Goal: Navigation & Orientation: Find specific page/section

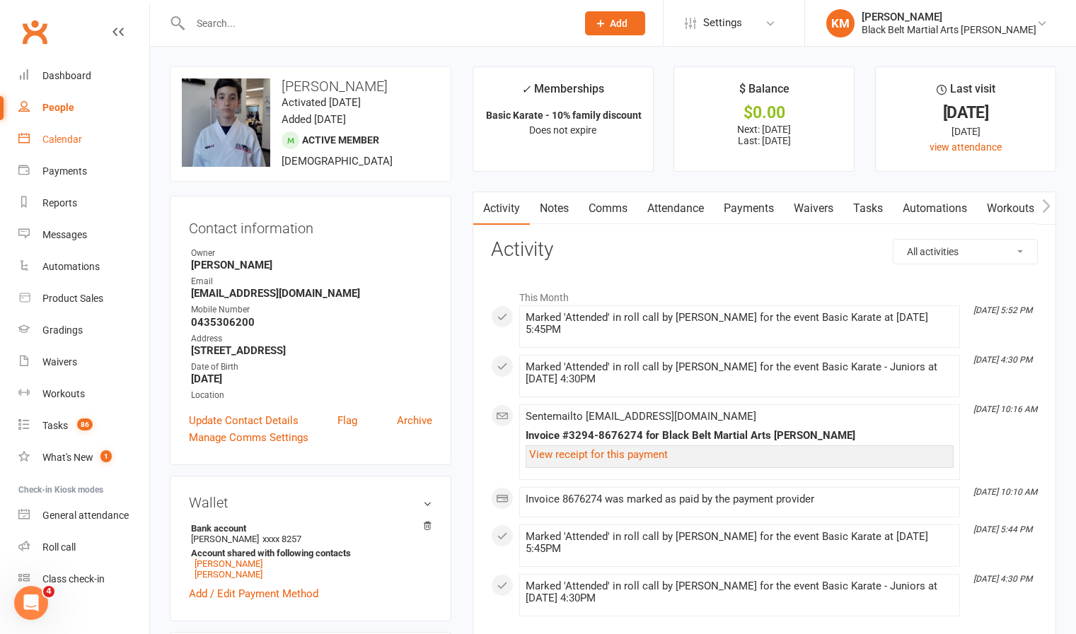
click at [47, 143] on div "Calendar" at bounding box center [62, 139] width 40 height 11
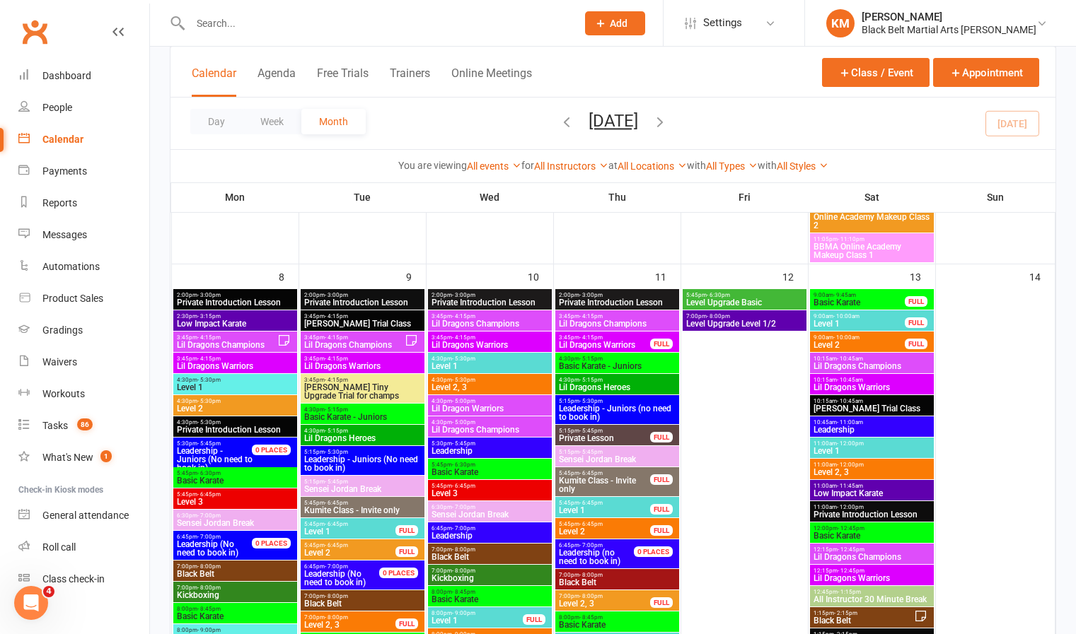
scroll to position [689, 0]
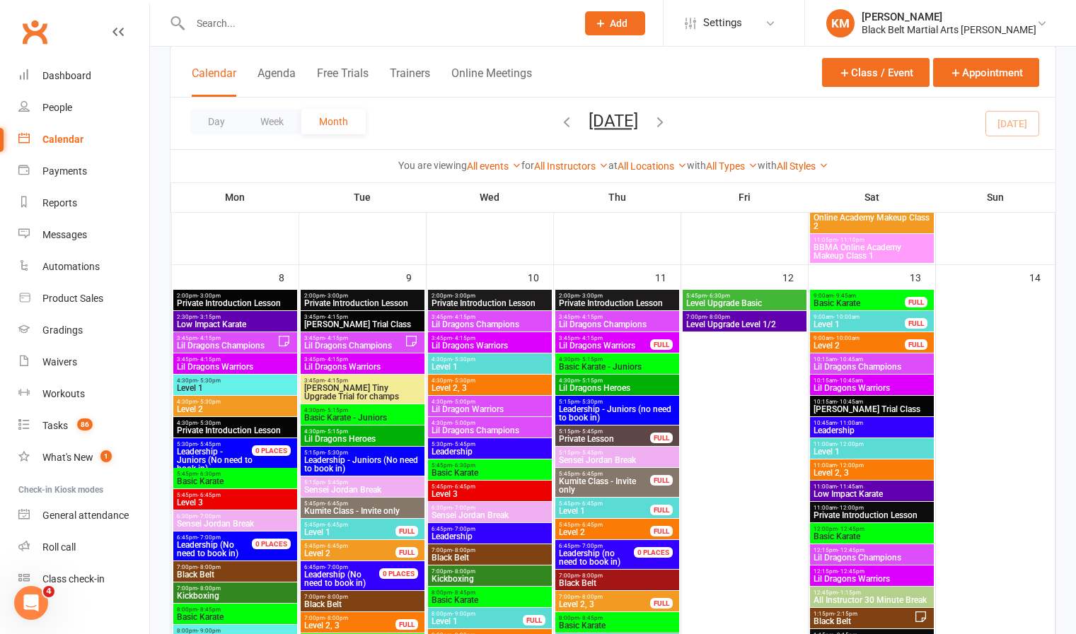
click at [838, 297] on span "- 9:45am" at bounding box center [844, 296] width 23 height 6
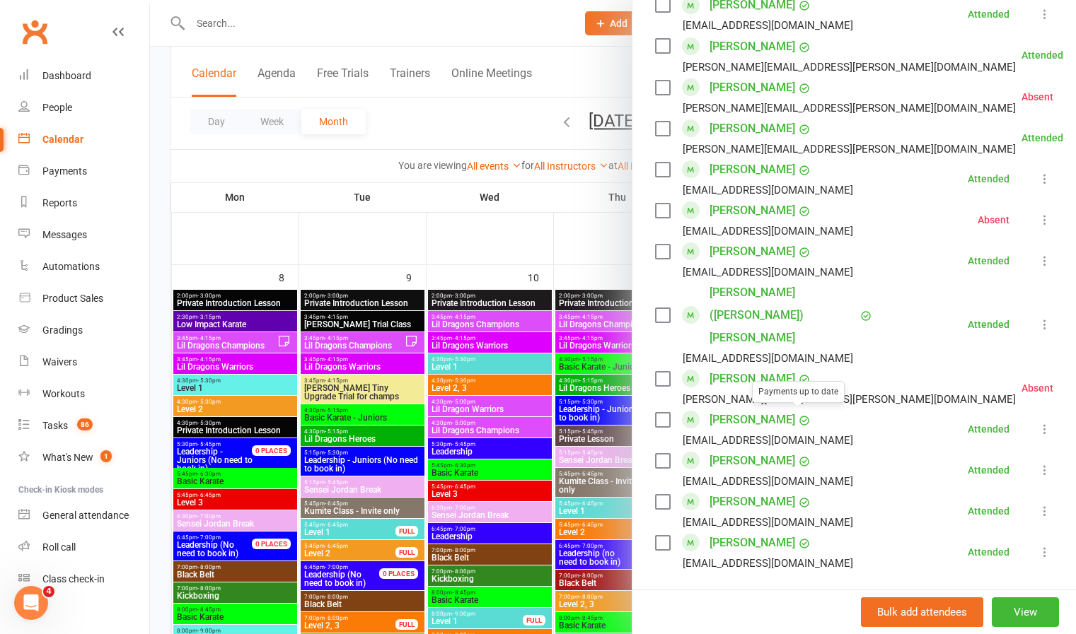
scroll to position [0, 0]
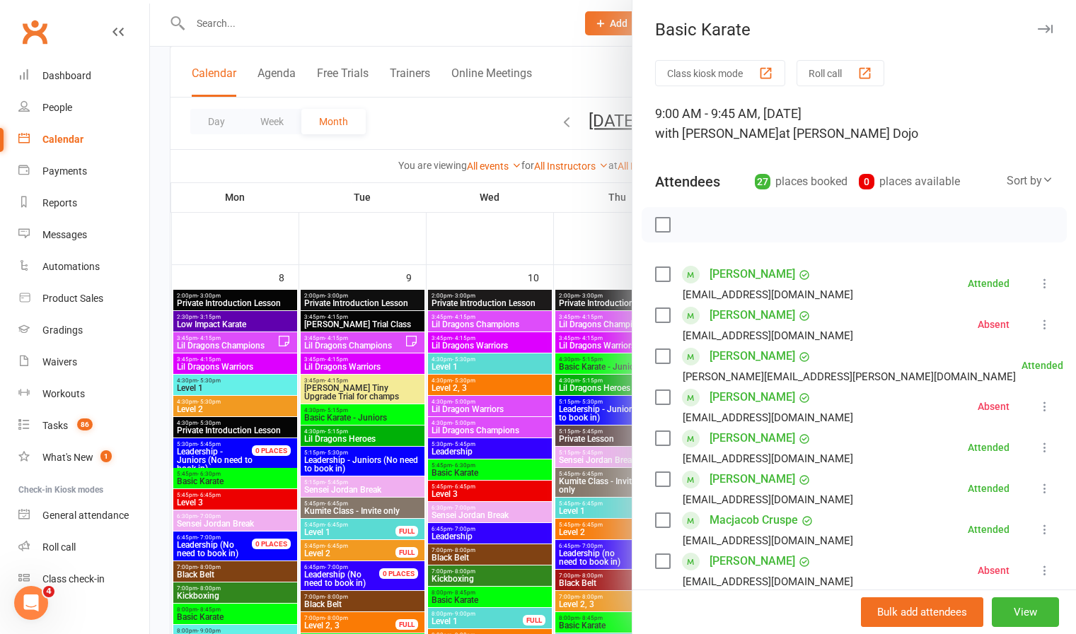
click at [1036, 28] on button "button" at bounding box center [1044, 29] width 17 height 17
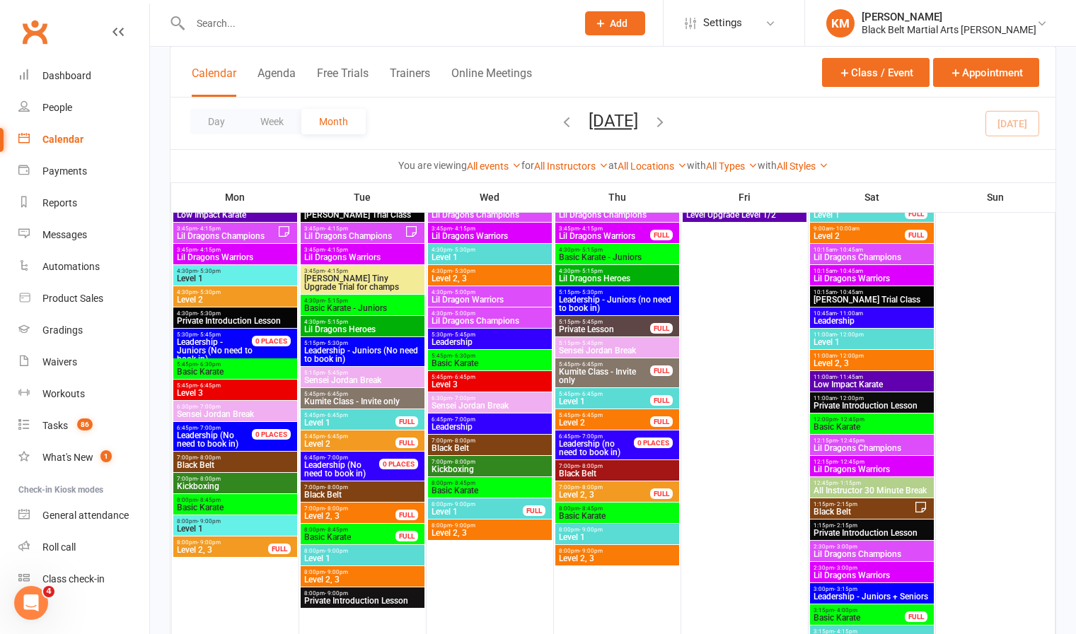
scroll to position [808, 0]
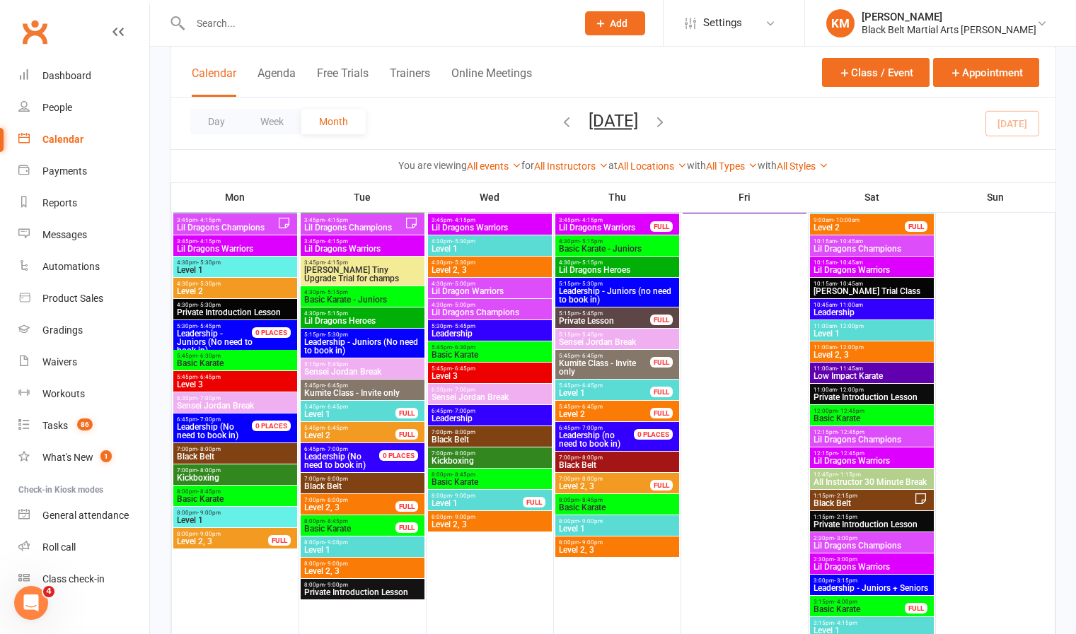
click at [848, 413] on span "- 12:45pm" at bounding box center [850, 411] width 27 height 6
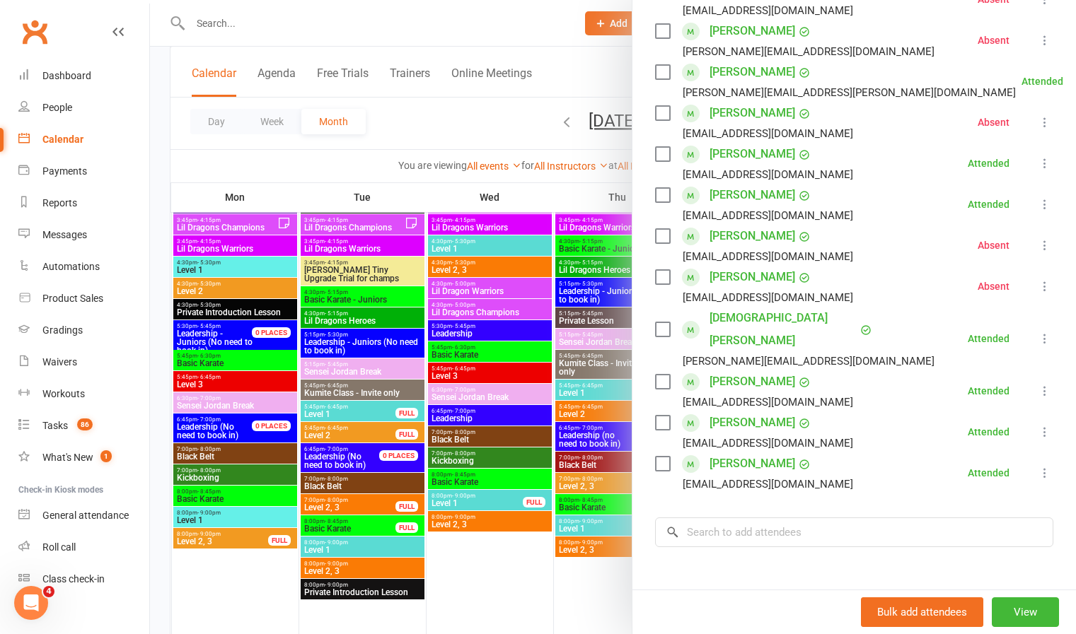
scroll to position [0, 0]
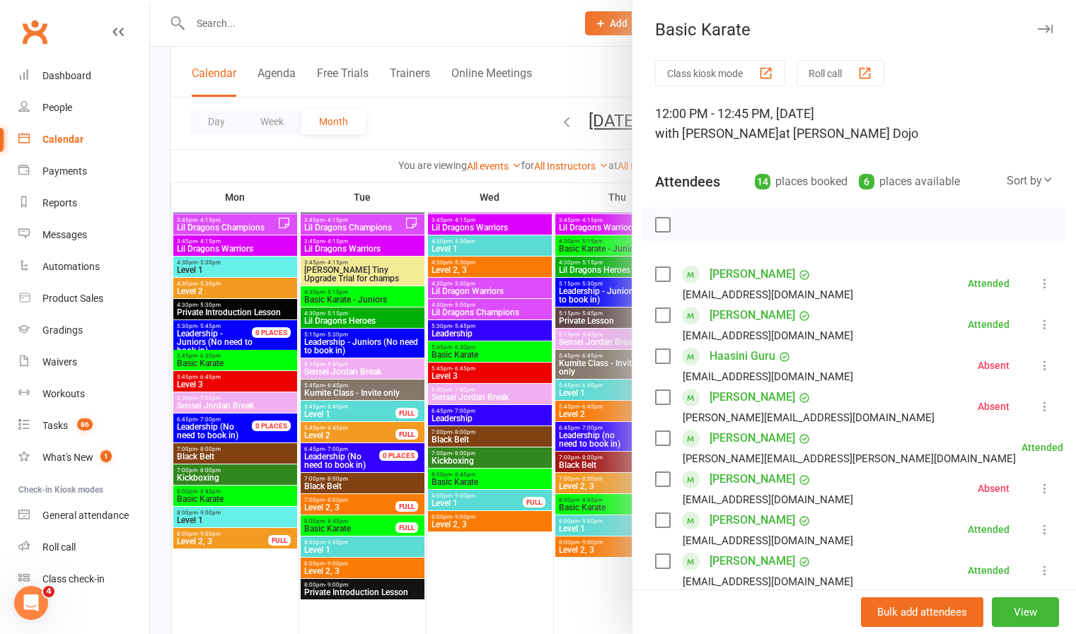
click at [1037, 27] on icon "button" at bounding box center [1044, 29] width 15 height 8
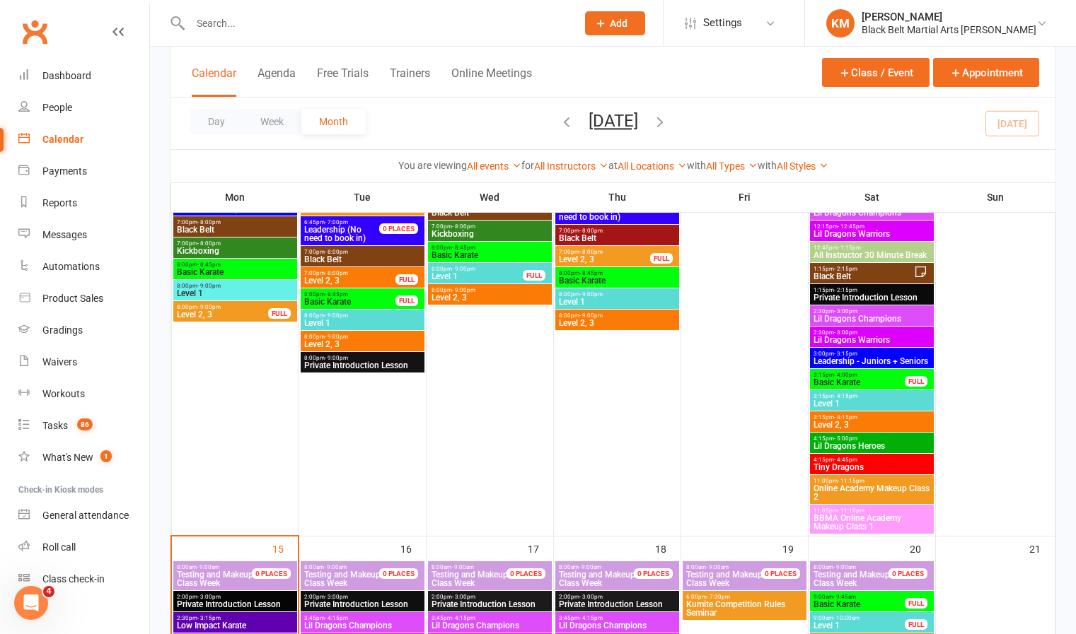
scroll to position [1035, 0]
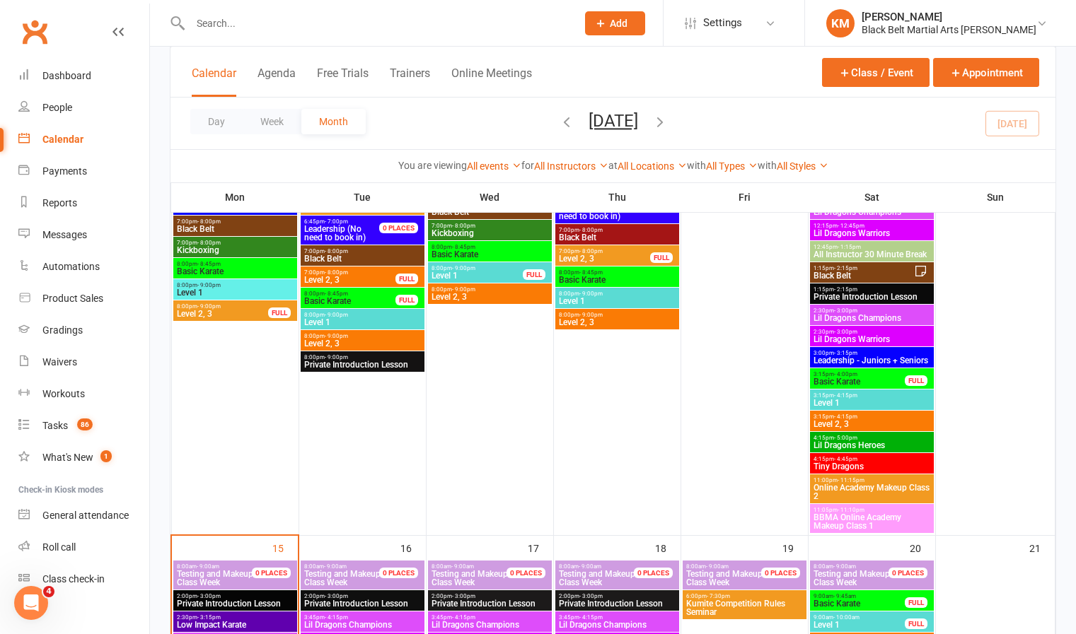
click at [843, 381] on span "Basic Karate" at bounding box center [858, 382] width 93 height 8
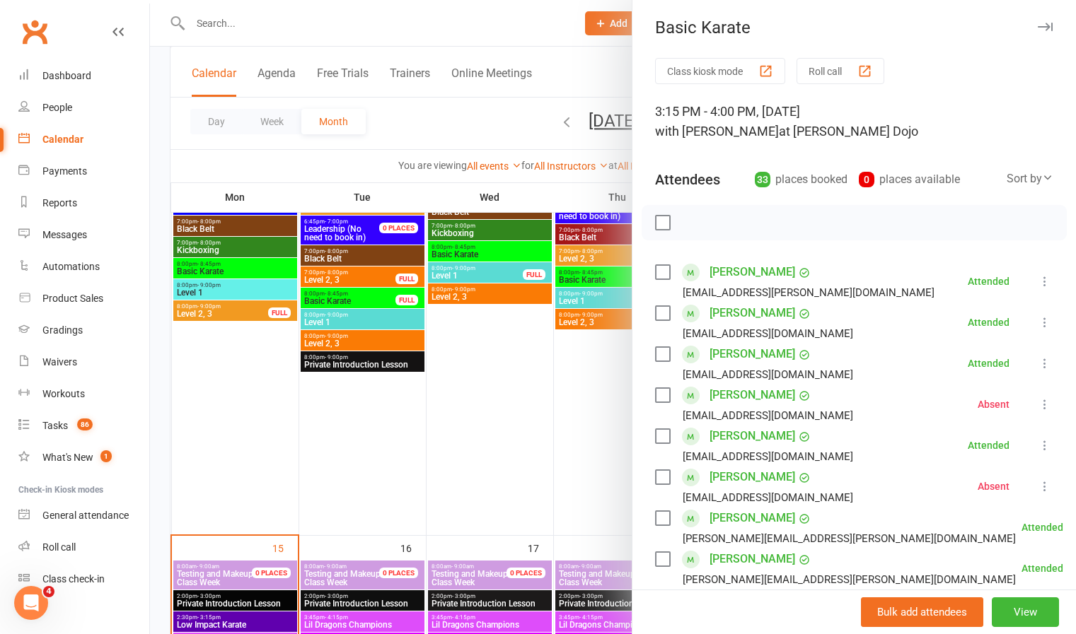
scroll to position [0, 0]
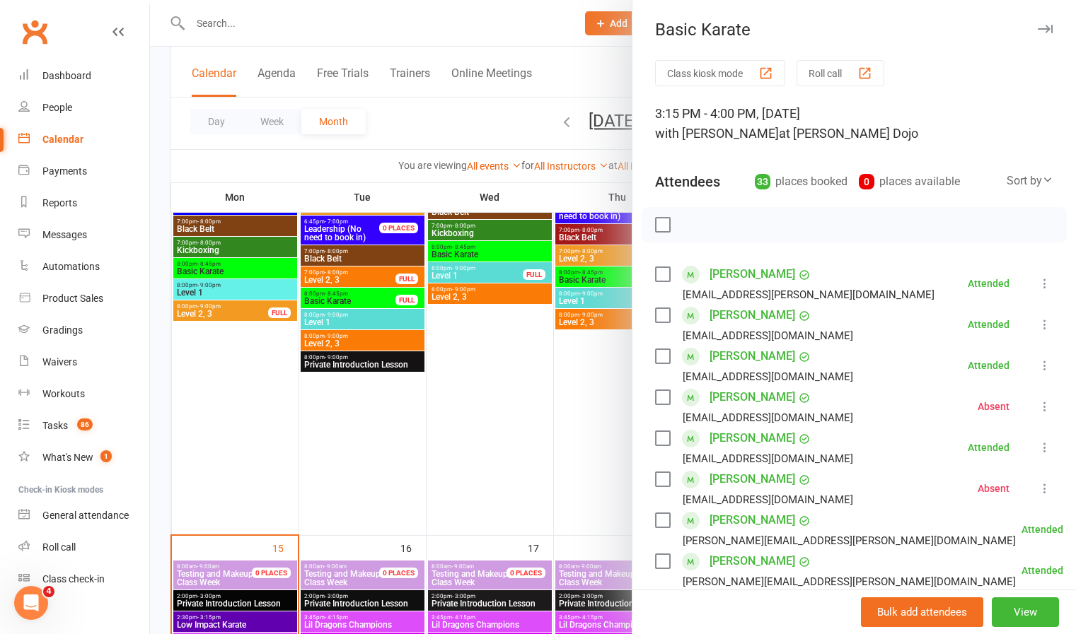
click at [1037, 30] on icon "button" at bounding box center [1044, 29] width 15 height 8
